Goal: Task Accomplishment & Management: Complete application form

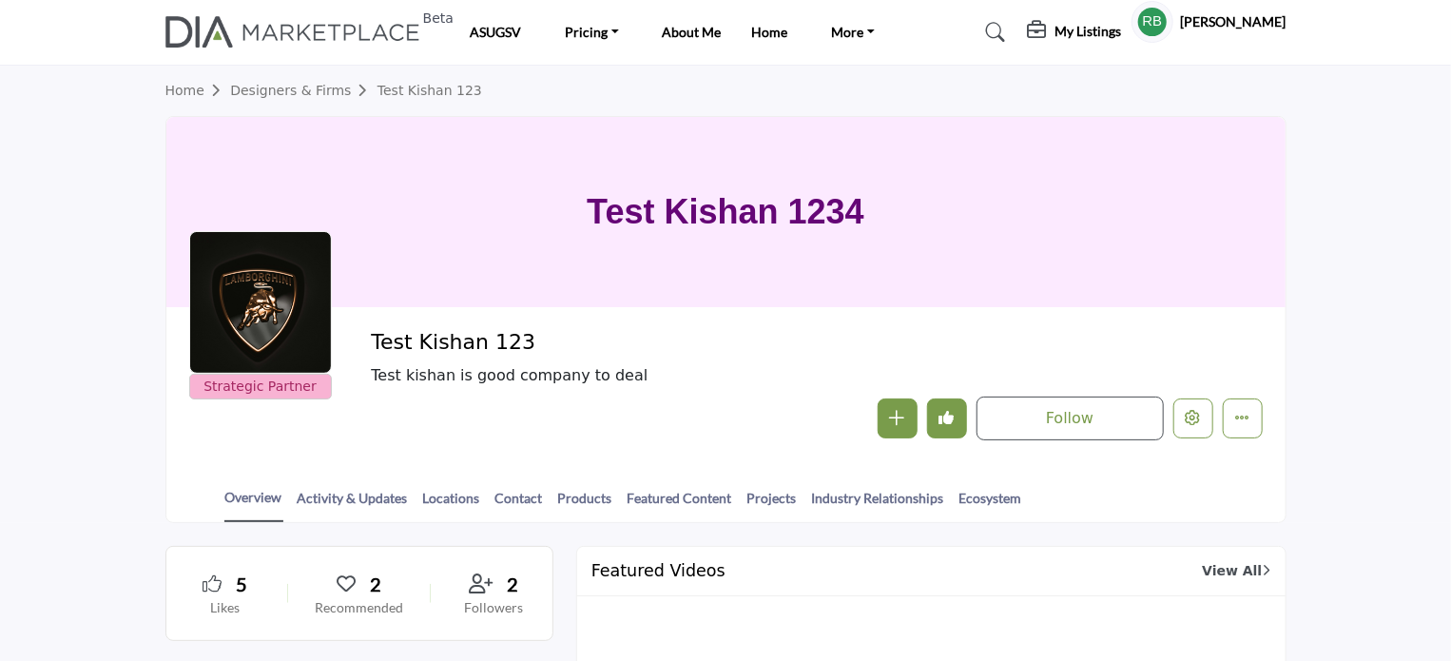
click at [1114, 26] on h5 "My Listings" at bounding box center [1088, 31] width 67 height 17
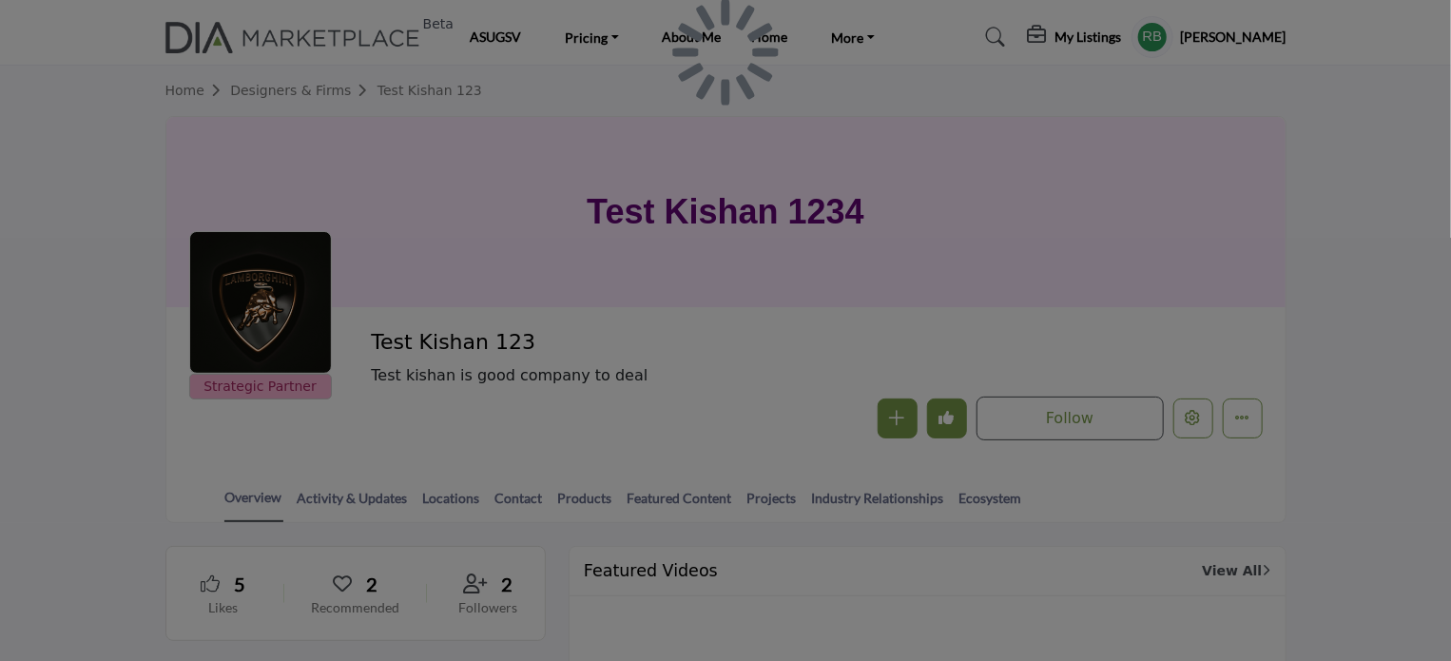
click at [1114, 37] on div at bounding box center [725, 330] width 1451 height 661
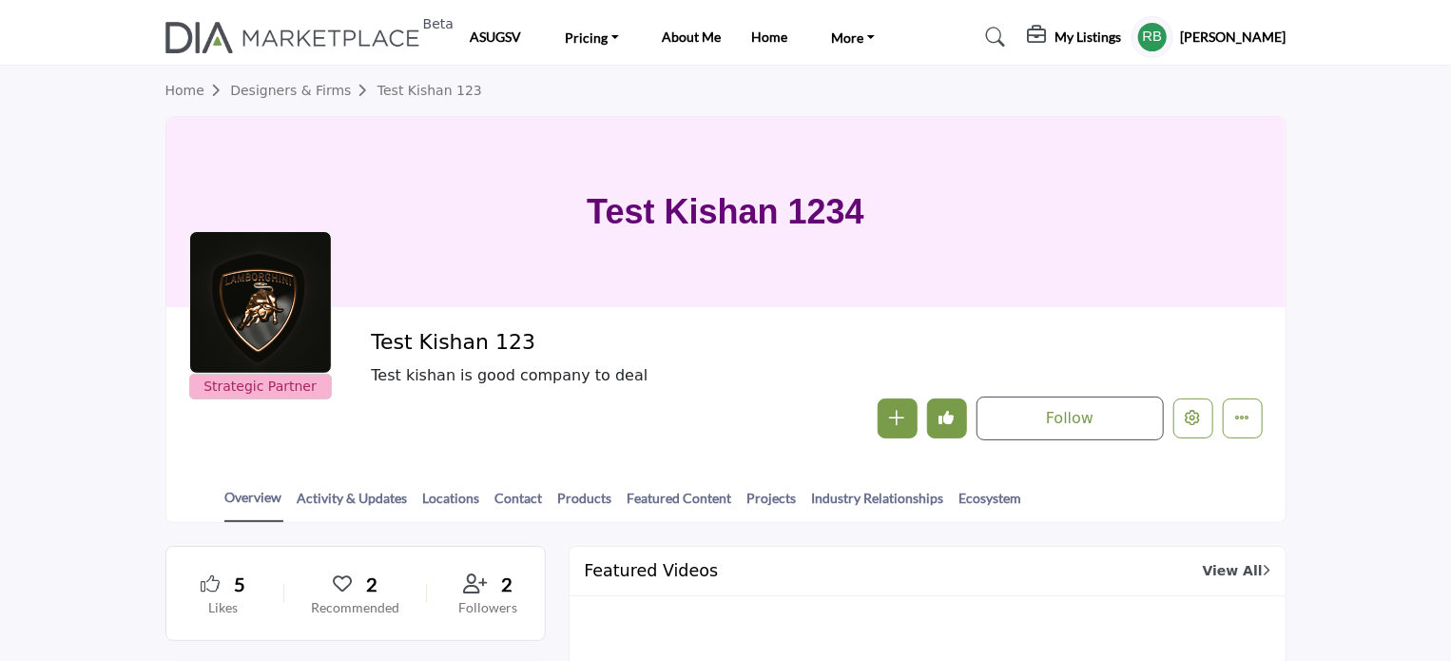
click at [1114, 37] on h5 "My Listings" at bounding box center [1088, 37] width 67 height 17
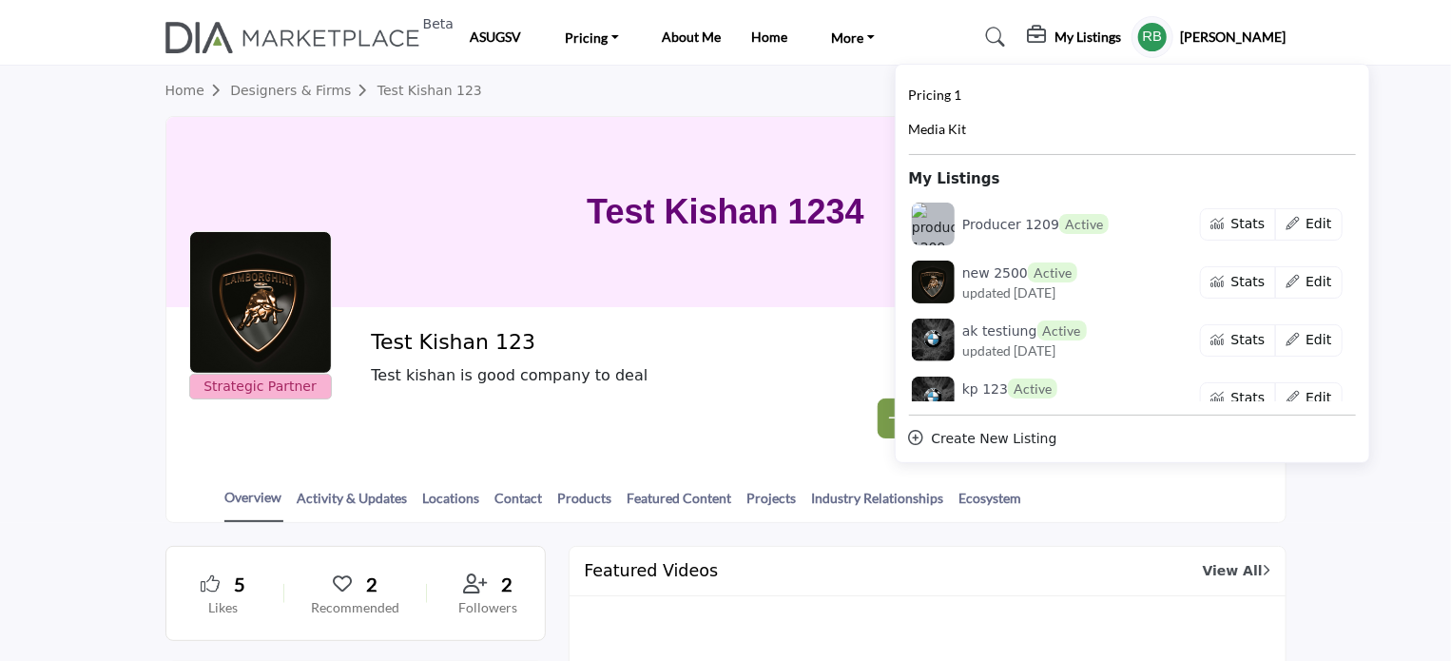
click at [1026, 434] on div "Create New Listing" at bounding box center [1132, 439] width 447 height 20
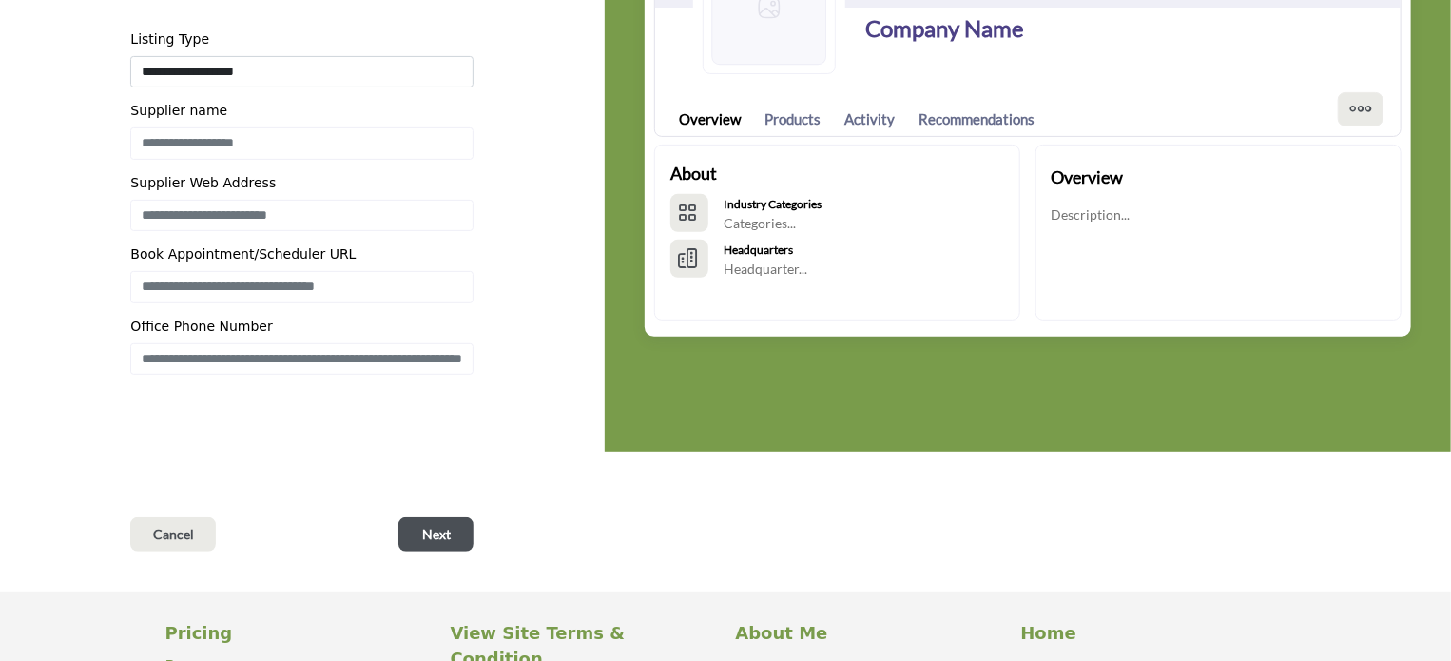
scroll to position [285, 0]
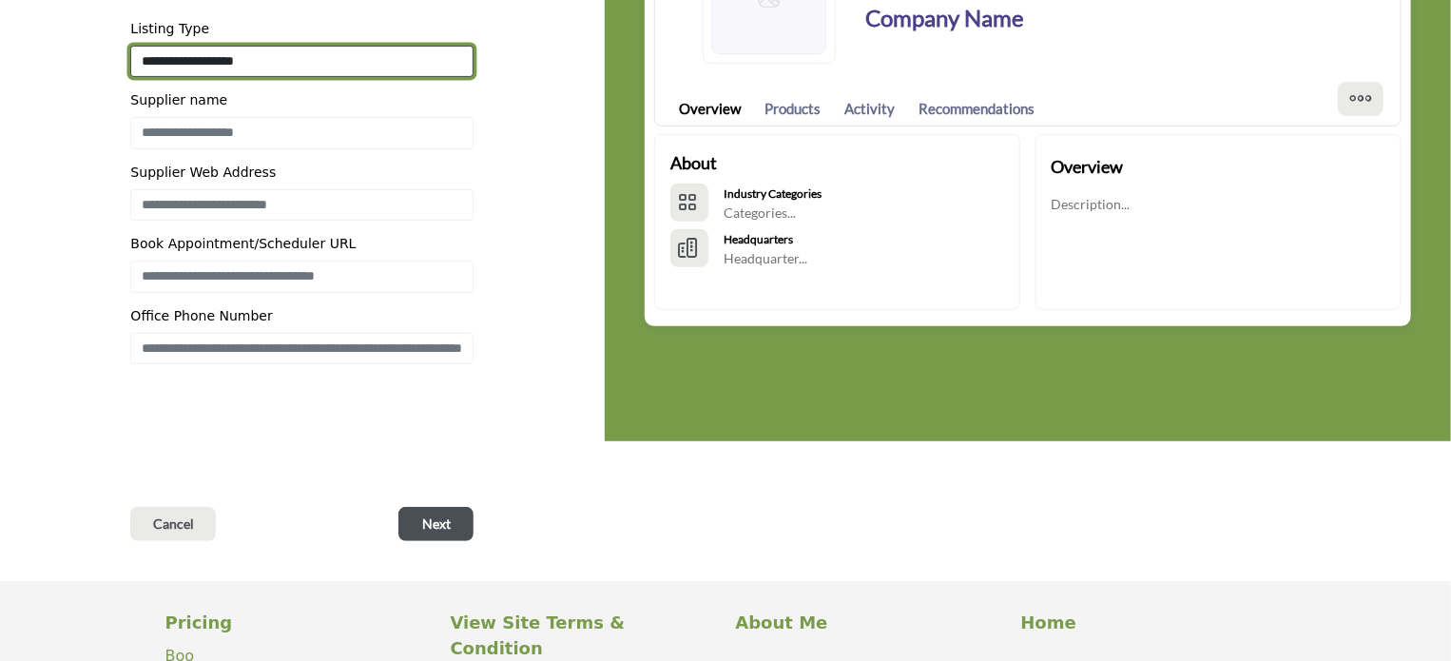
click at [233, 58] on select "**********" at bounding box center [301, 61] width 343 height 31
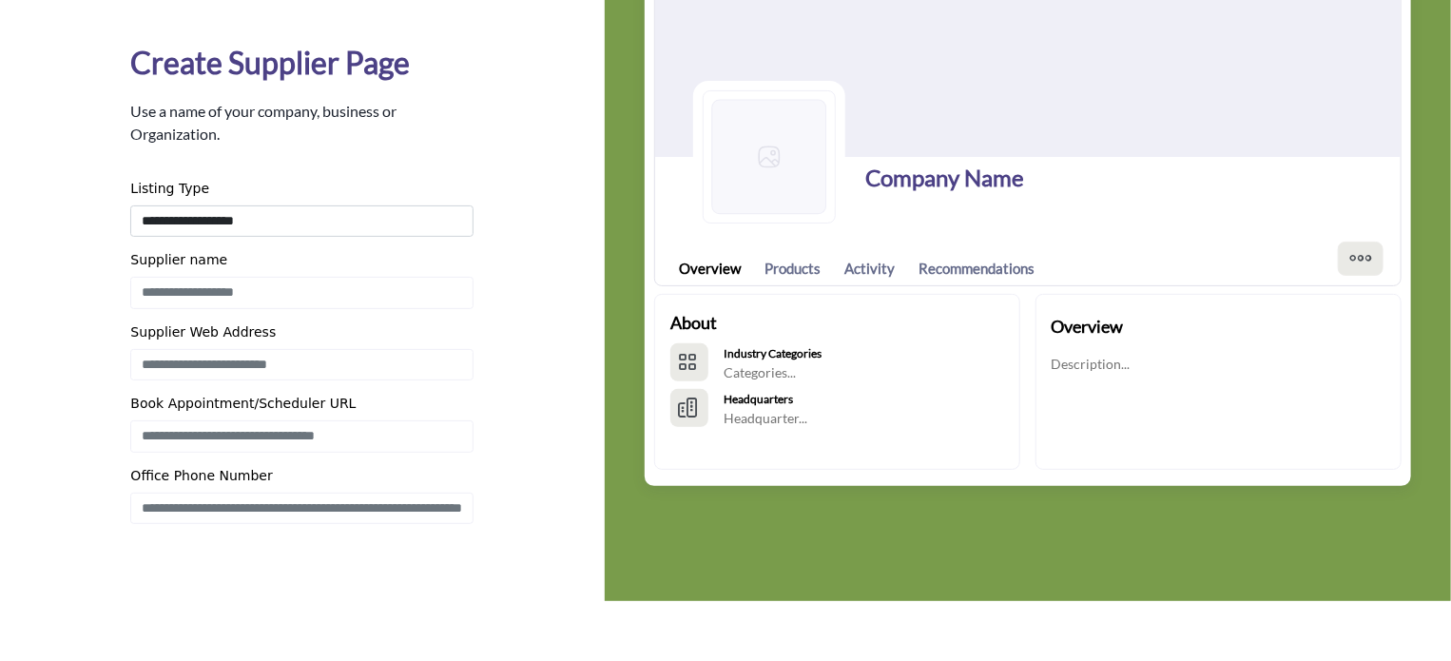
scroll to position [0, 0]
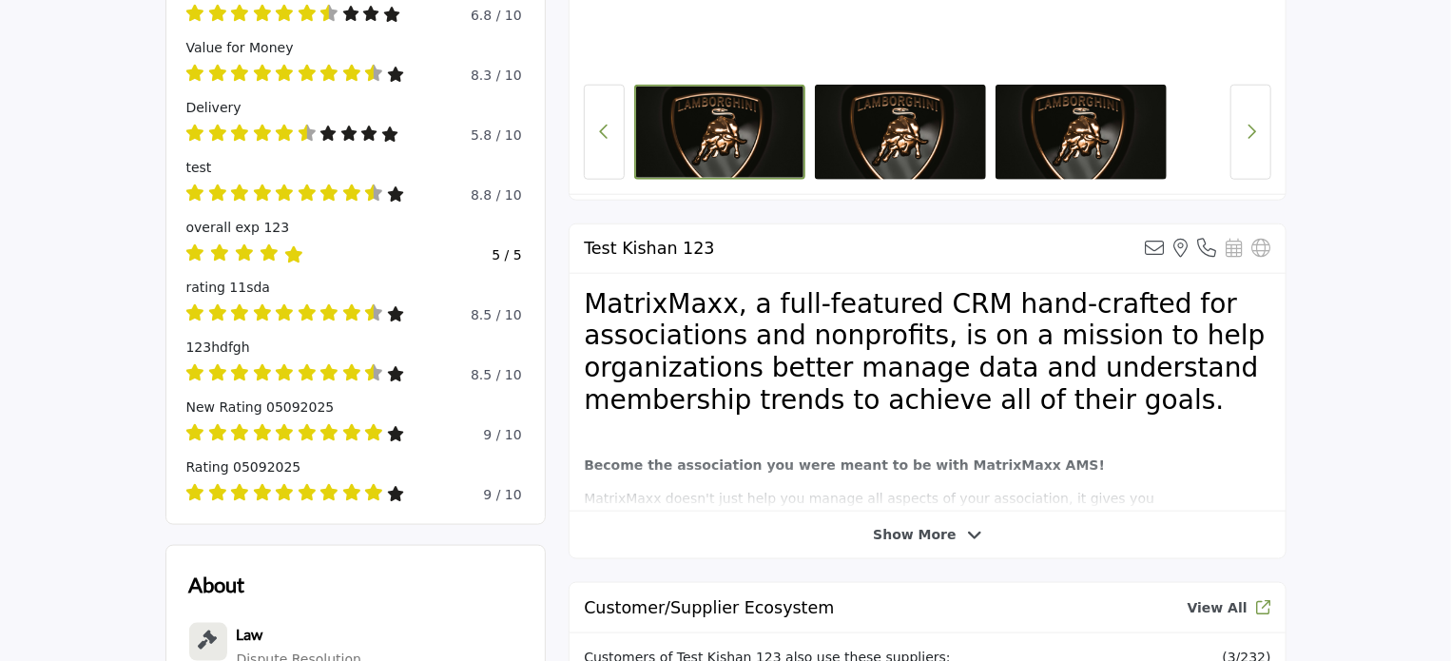
scroll to position [951, 0]
